Goal: Entertainment & Leisure: Consume media (video, audio)

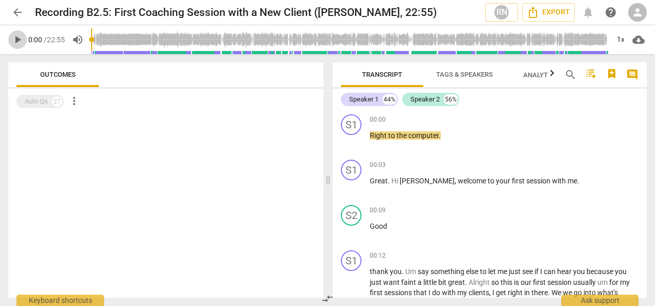
click at [18, 41] on span "play_arrow" at bounding box center [17, 39] width 12 height 12
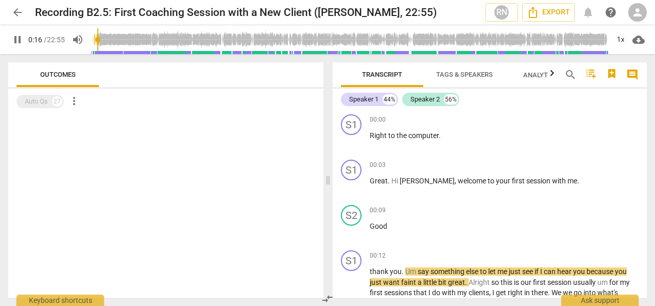
click at [222, 192] on div at bounding box center [165, 205] width 315 height 183
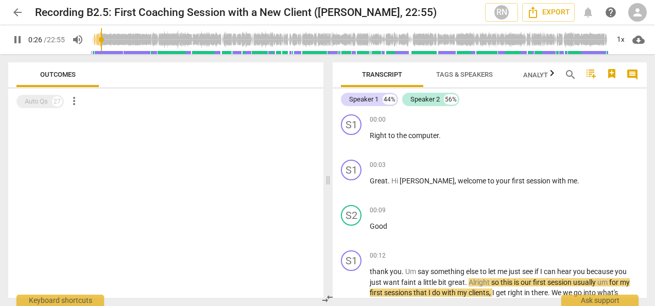
click at [137, 167] on div at bounding box center [165, 205] width 315 height 183
drag, startPoint x: 647, startPoint y: 113, endPoint x: 649, endPoint y: 133, distance: 20.2
click at [649, 133] on div "Transcript Tags & Speakers Analytics New search comment Speaker 1 44% Speaker 2…" at bounding box center [492, 180] width 327 height 252
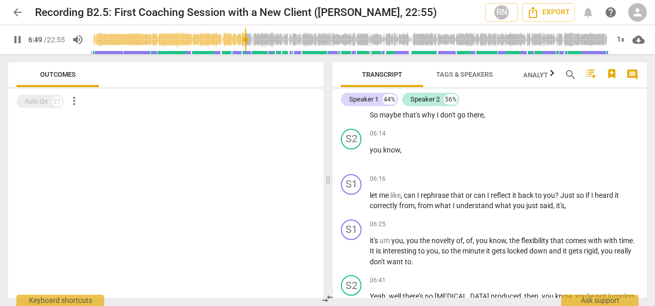
scroll to position [1211, 0]
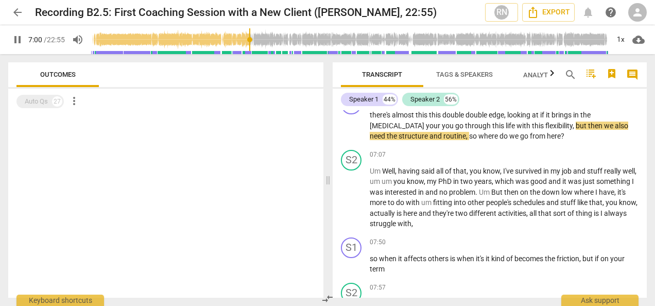
click at [260, 206] on div at bounding box center [165, 205] width 315 height 183
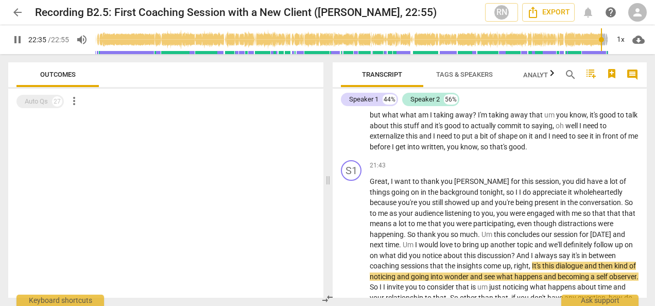
scroll to position [4164, 0]
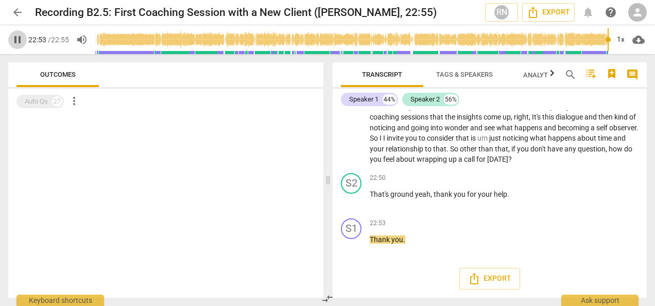
click at [19, 40] on span "pause" at bounding box center [17, 39] width 12 height 12
click at [19, 40] on span "play_arrow" at bounding box center [17, 39] width 12 height 12
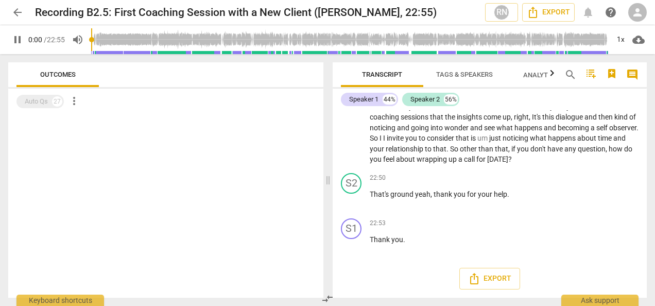
scroll to position [21, 0]
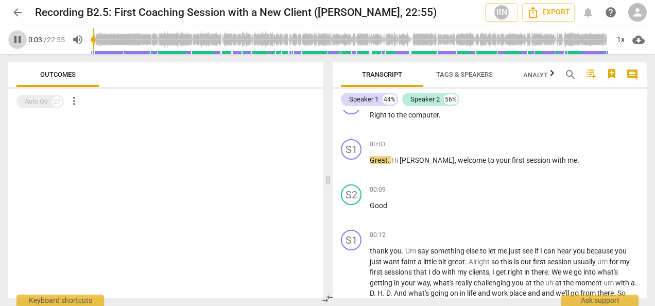
click at [18, 38] on span "pause" at bounding box center [17, 39] width 12 height 12
type input "4"
